Goal: Task Accomplishment & Management: Manage account settings

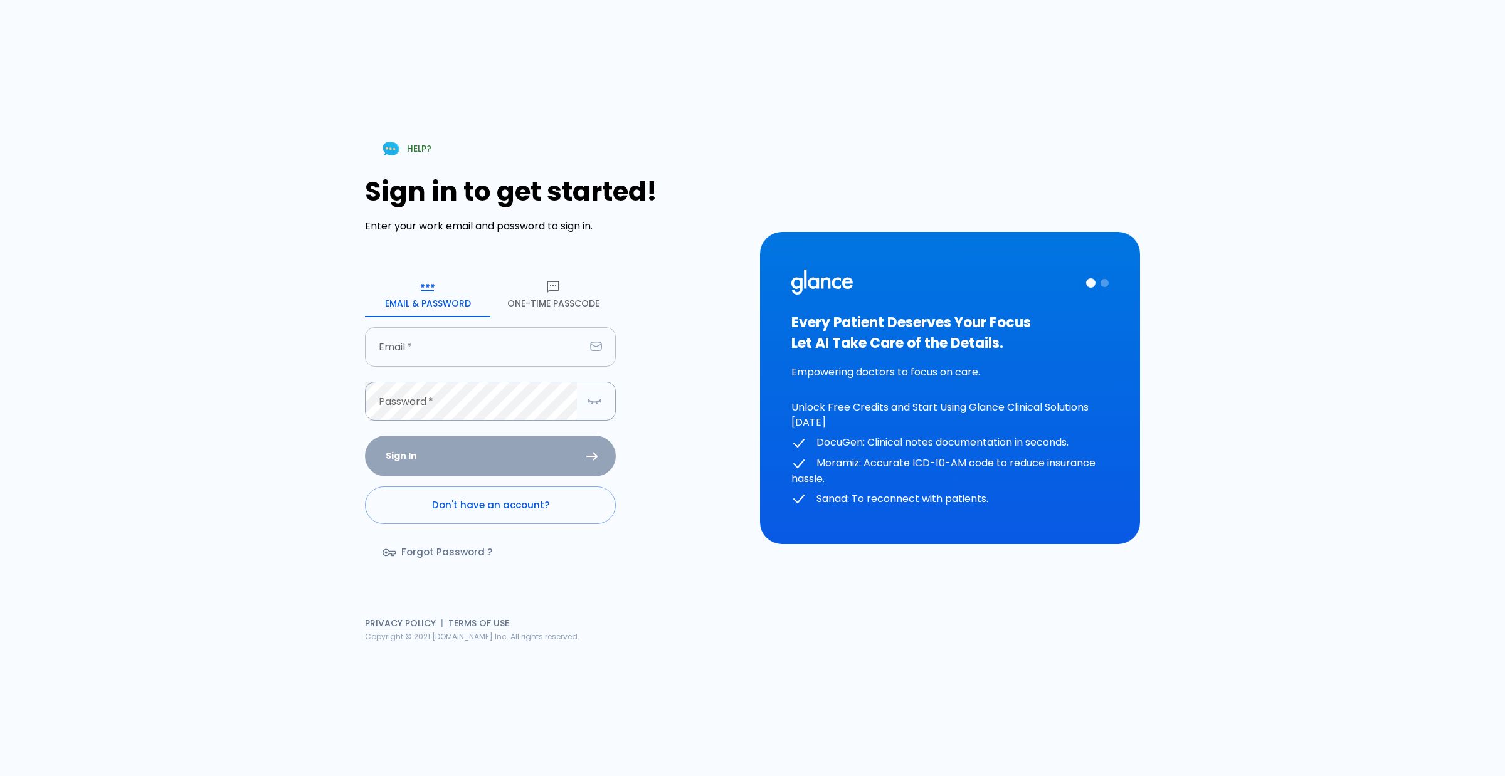
click at [461, 345] on input "Email   *" at bounding box center [475, 346] width 220 height 39
type input "[EMAIL_ADDRESS][DOMAIN_NAME]"
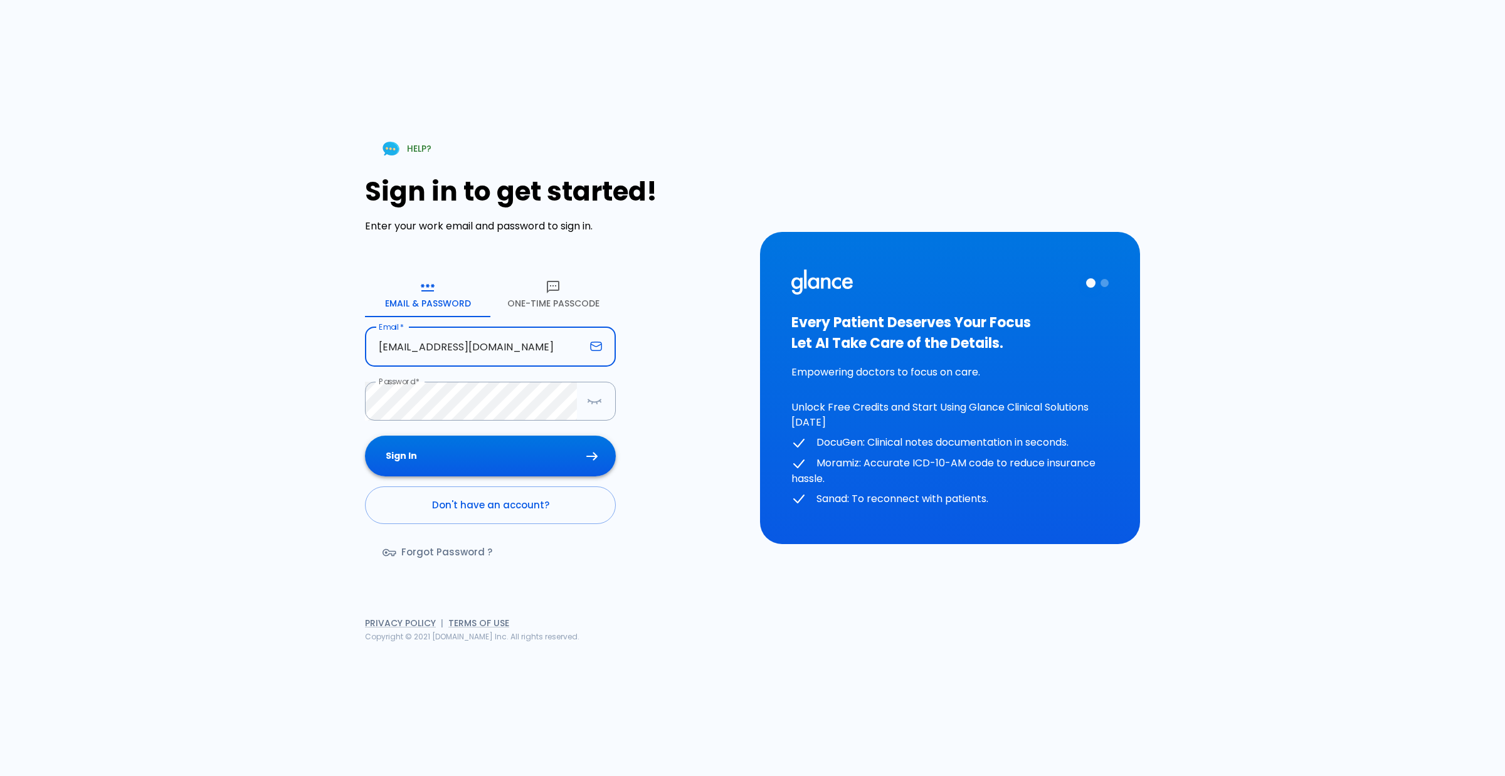
click at [493, 452] on button "Sign In" at bounding box center [490, 456] width 251 height 41
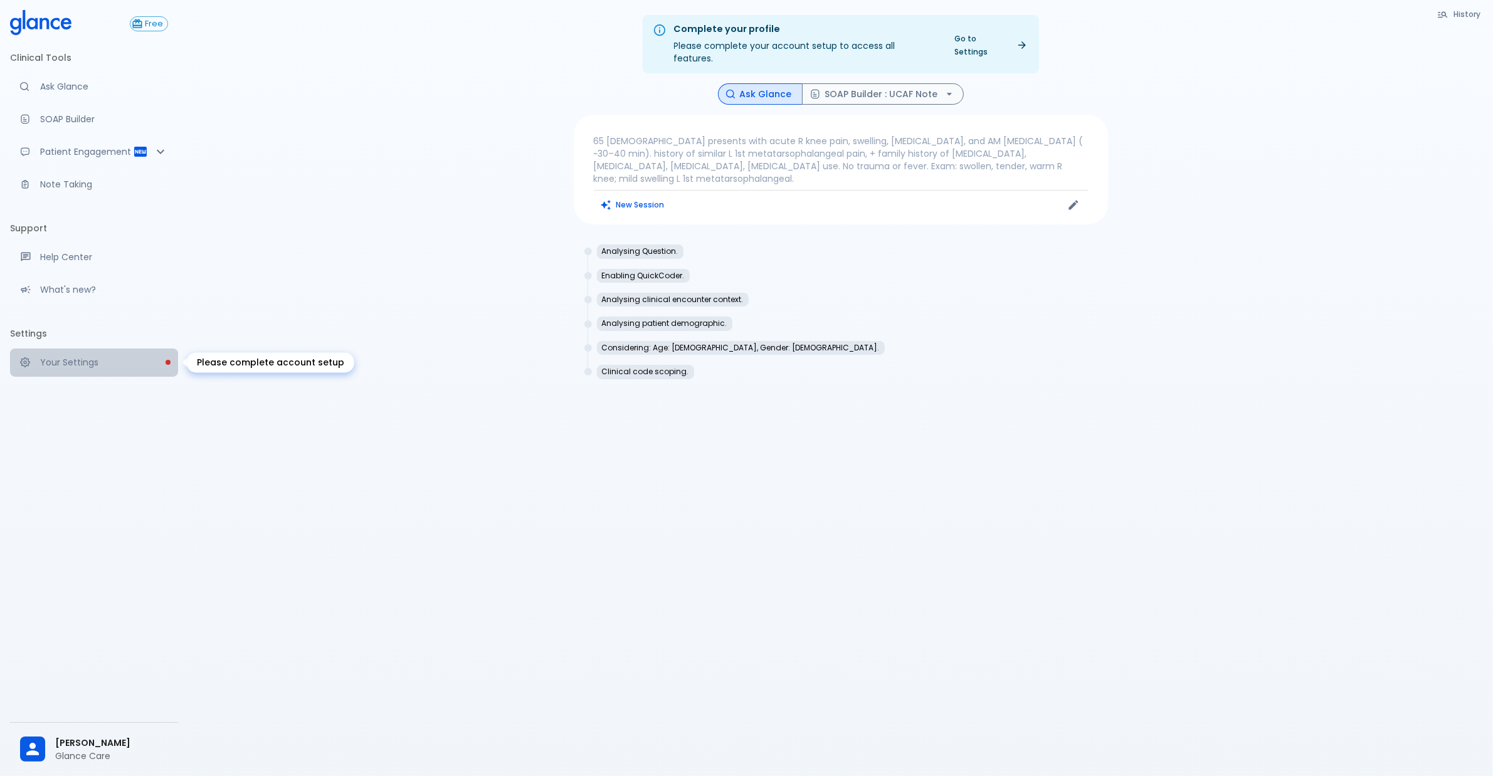
click at [56, 359] on p "Your Settings" at bounding box center [104, 362] width 128 height 13
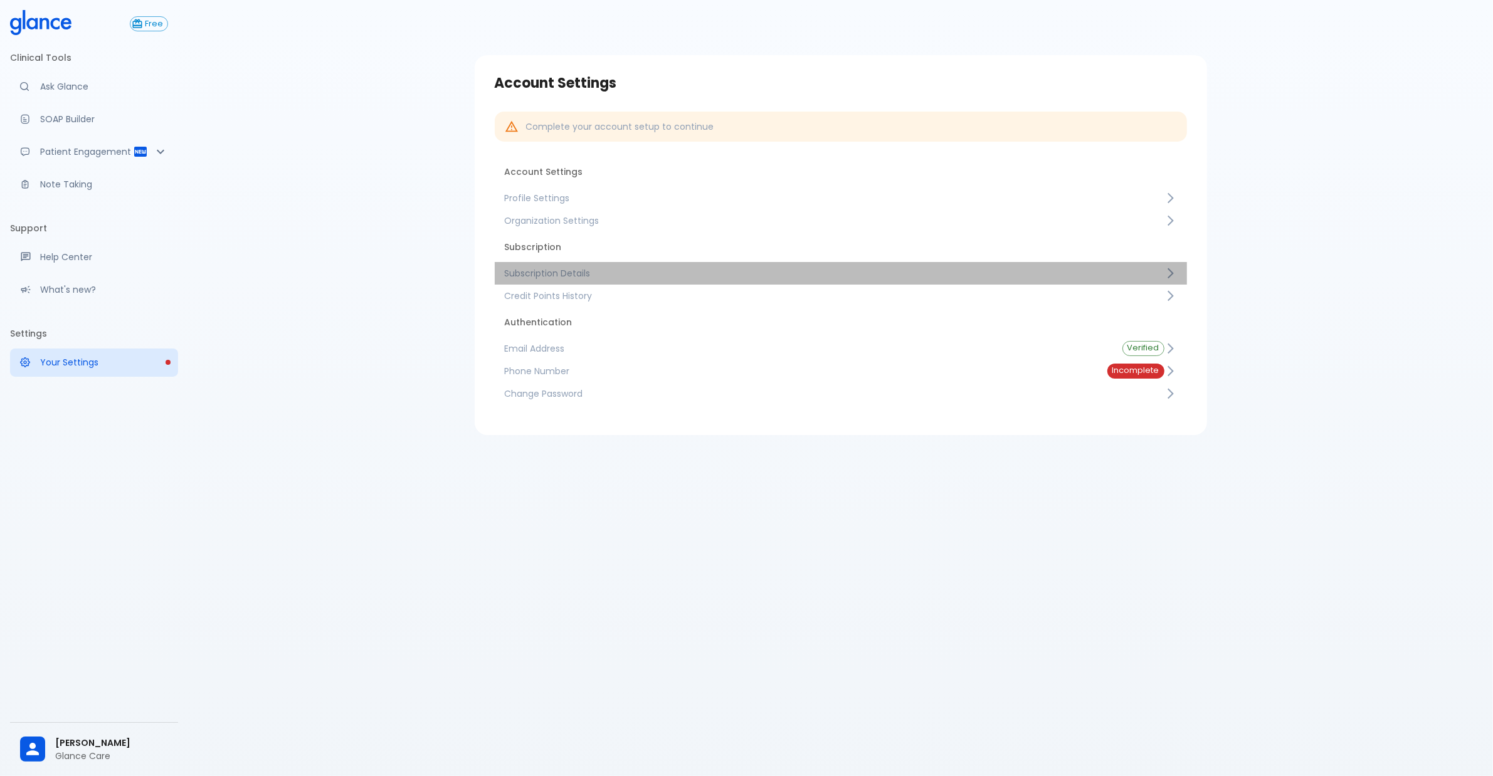
click at [569, 276] on span "Subscription Details" at bounding box center [835, 273] width 660 height 13
